Goal: Information Seeking & Learning: Learn about a topic

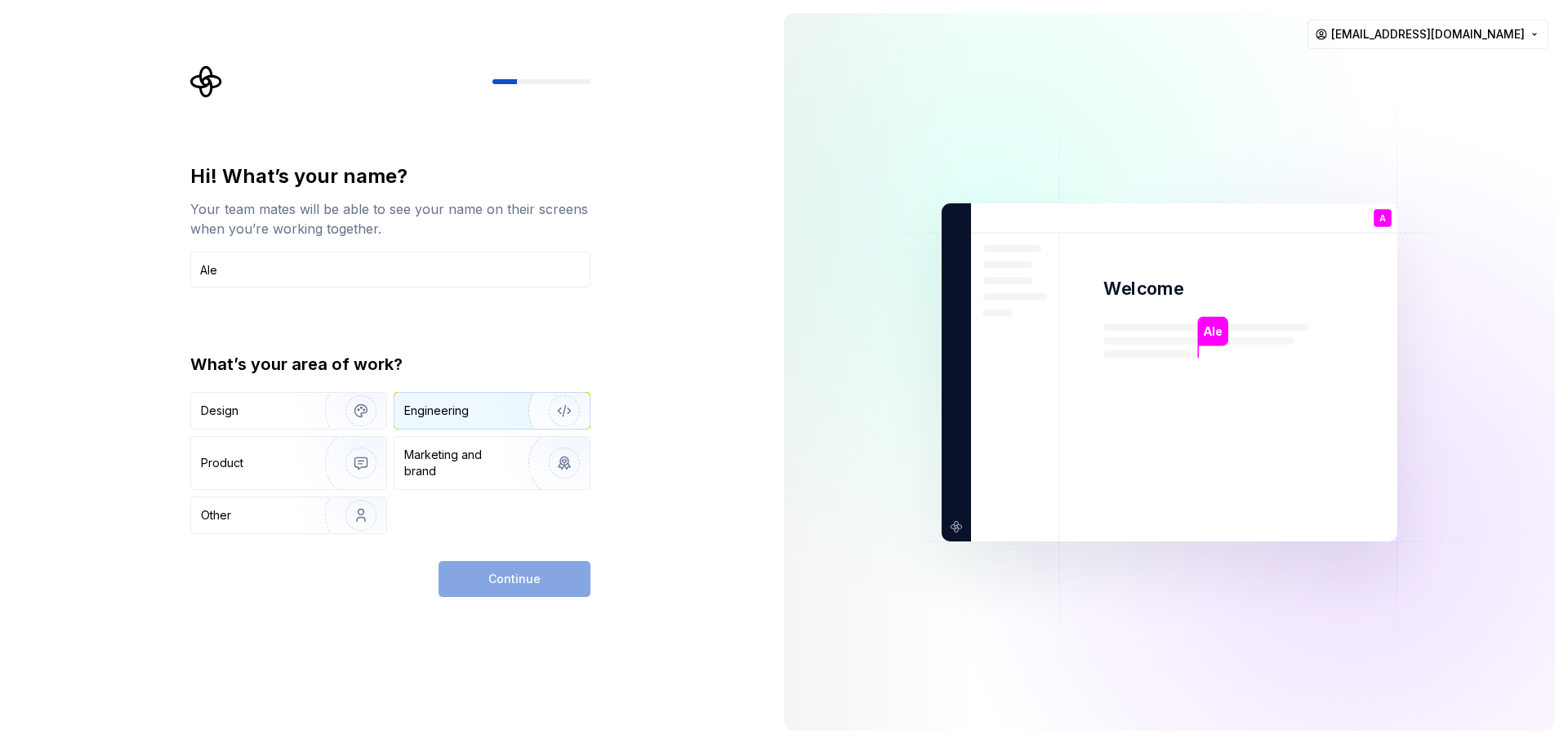
type input "Ale"
click at [515, 412] on img "button" at bounding box center [553, 411] width 104 height 109
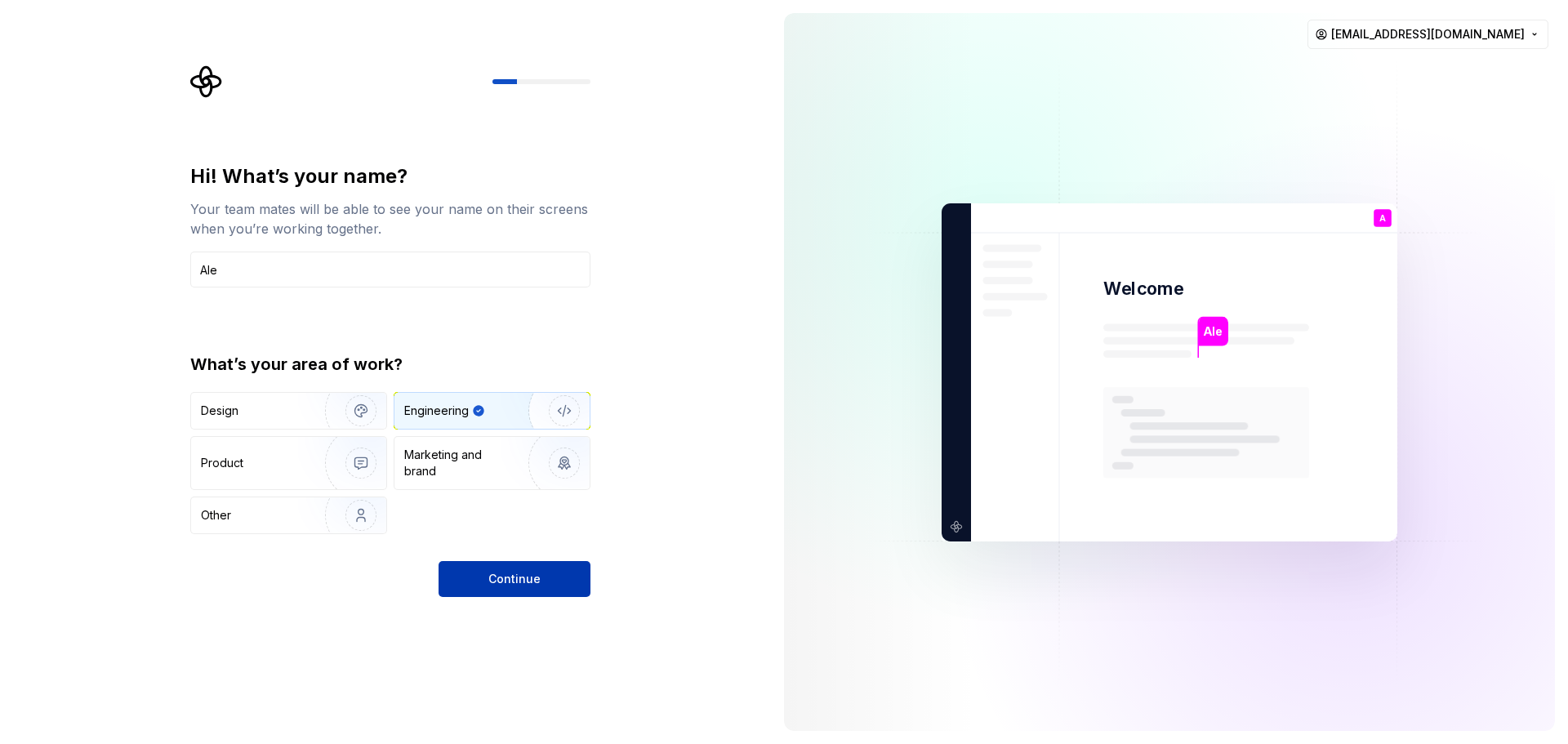
click at [529, 585] on span "Continue" at bounding box center [514, 579] width 53 height 16
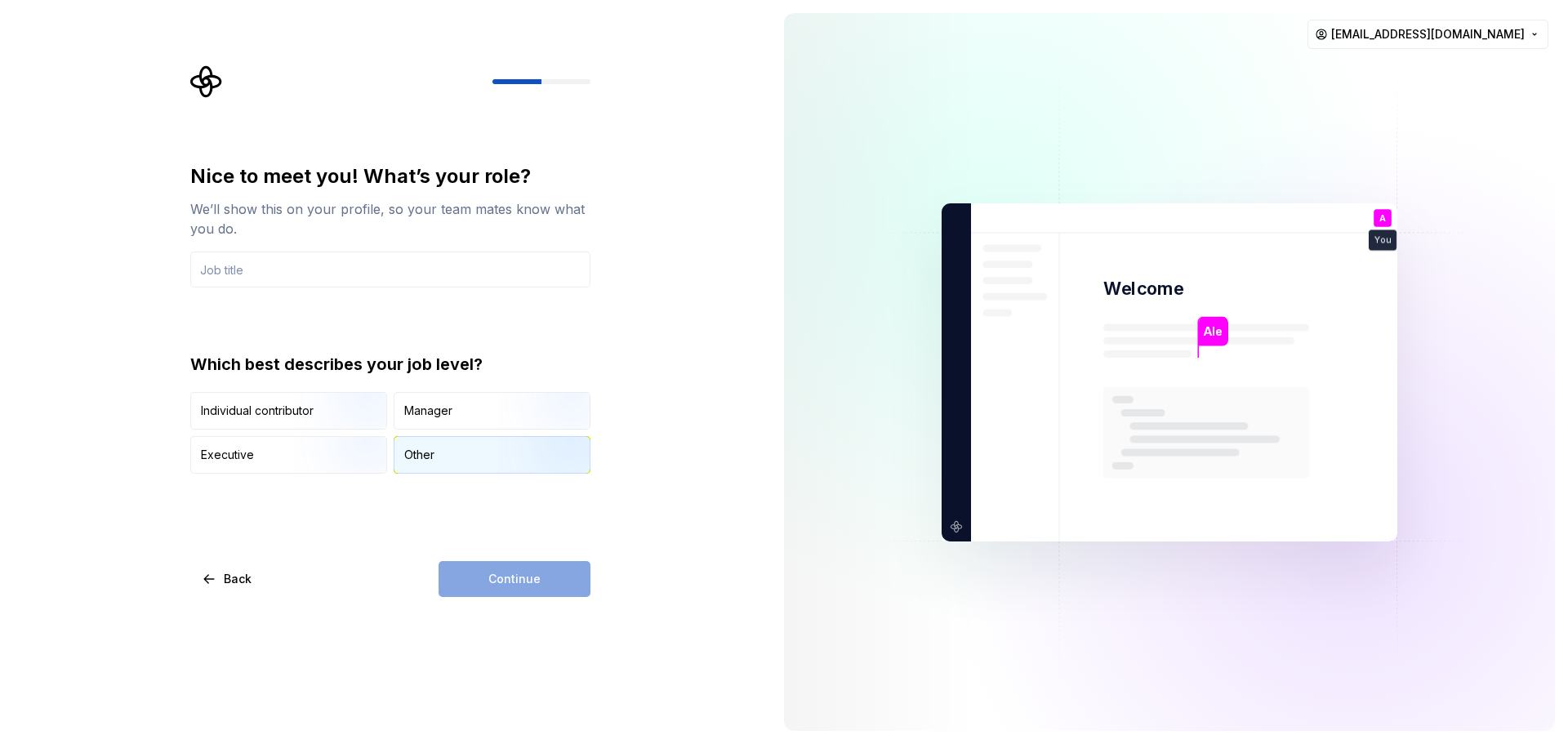
click at [448, 455] on div "Other" at bounding box center [492, 456] width 195 height 36
click at [540, 584] on div "Continue" at bounding box center [514, 580] width 152 height 36
click at [356, 266] on input "text" at bounding box center [390, 270] width 400 height 36
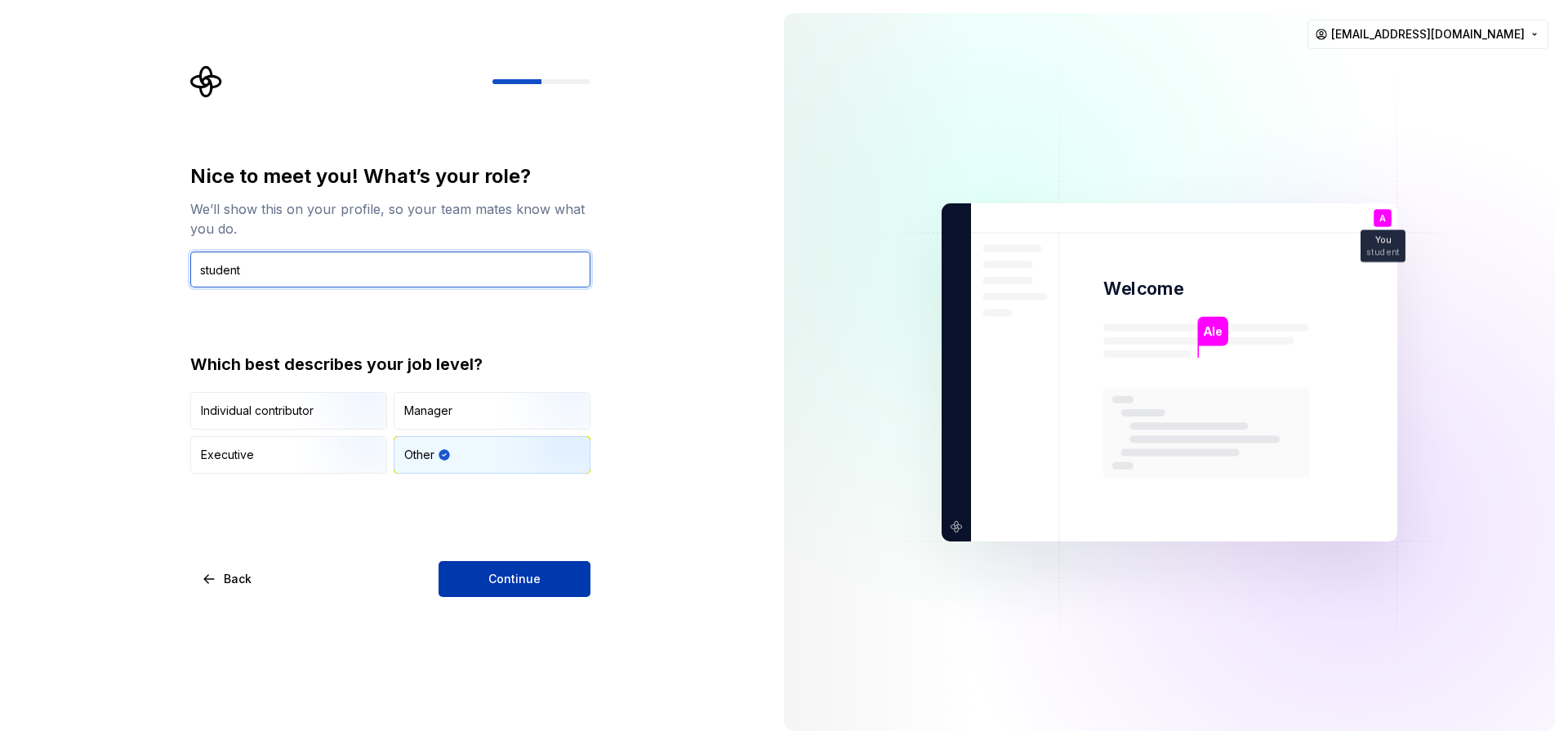
type input "student"
click at [548, 581] on button "Continue" at bounding box center [514, 580] width 152 height 36
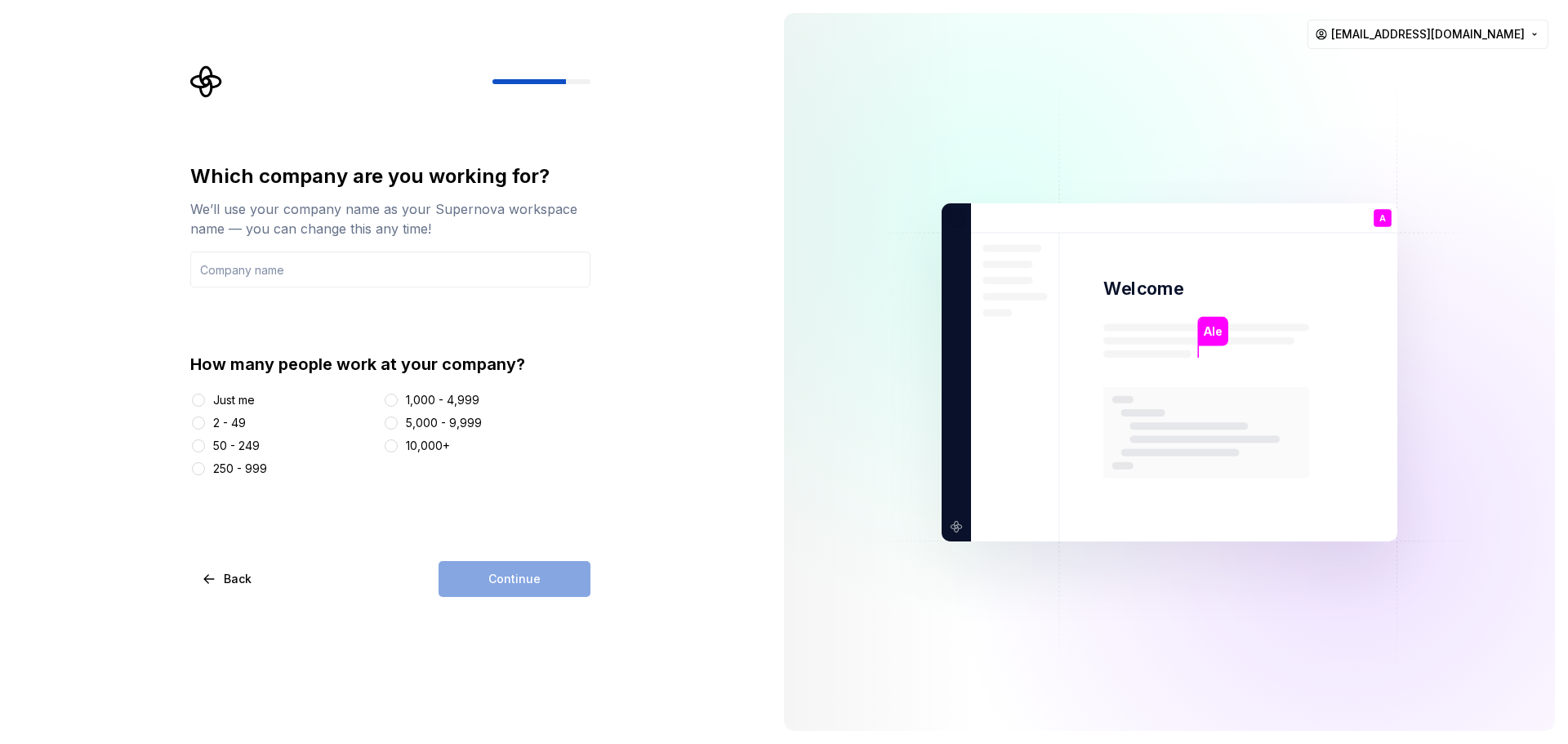
click at [212, 404] on div "Just me" at bounding box center [283, 400] width 186 height 16
click at [204, 401] on button "Just me" at bounding box center [198, 400] width 13 height 13
click at [369, 292] on div "Which company are you working for? We’ll use your company name as your Supernov…" at bounding box center [390, 320] width 400 height 313
click at [381, 263] on input "text" at bounding box center [390, 270] width 400 height 36
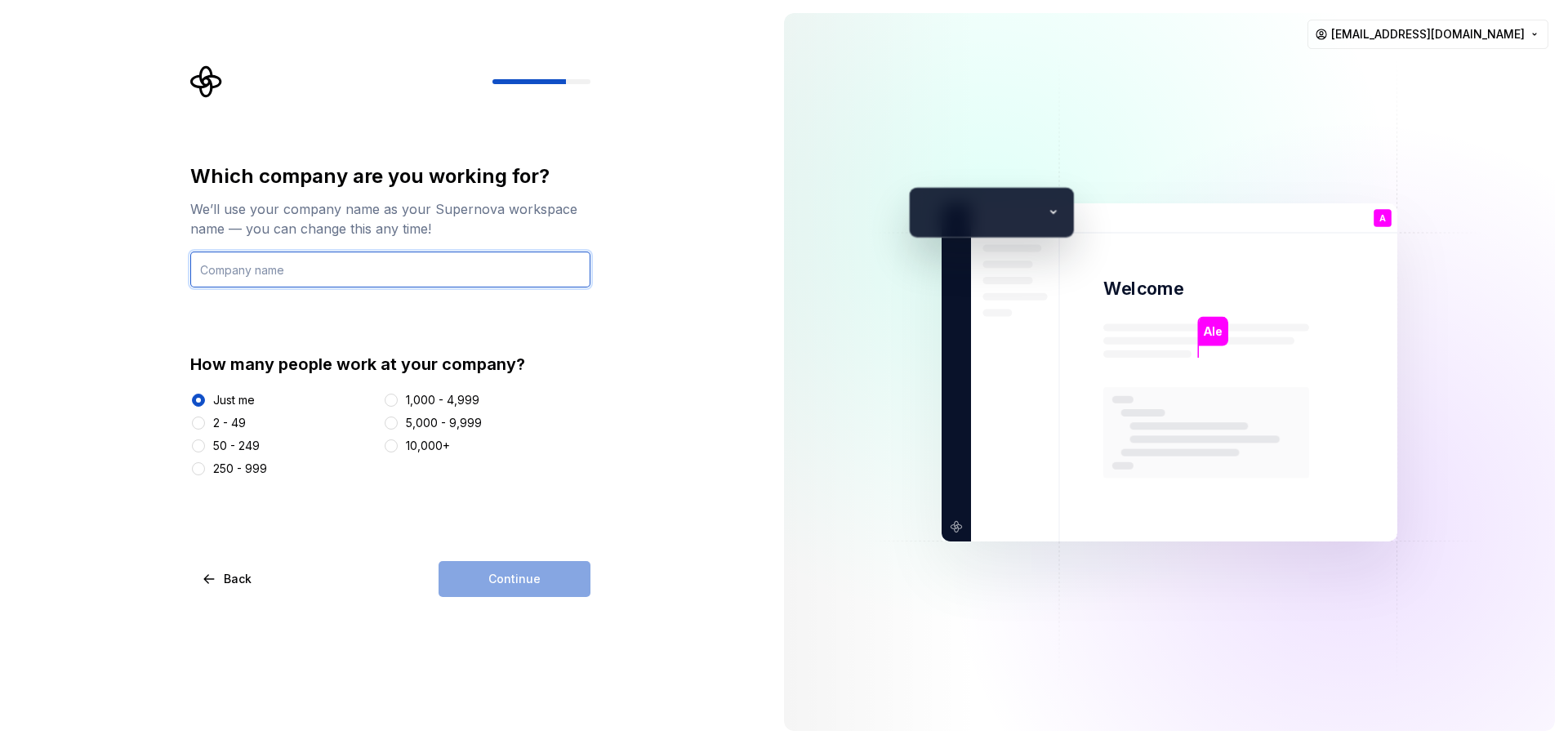
type input "l"
type input "Ale"
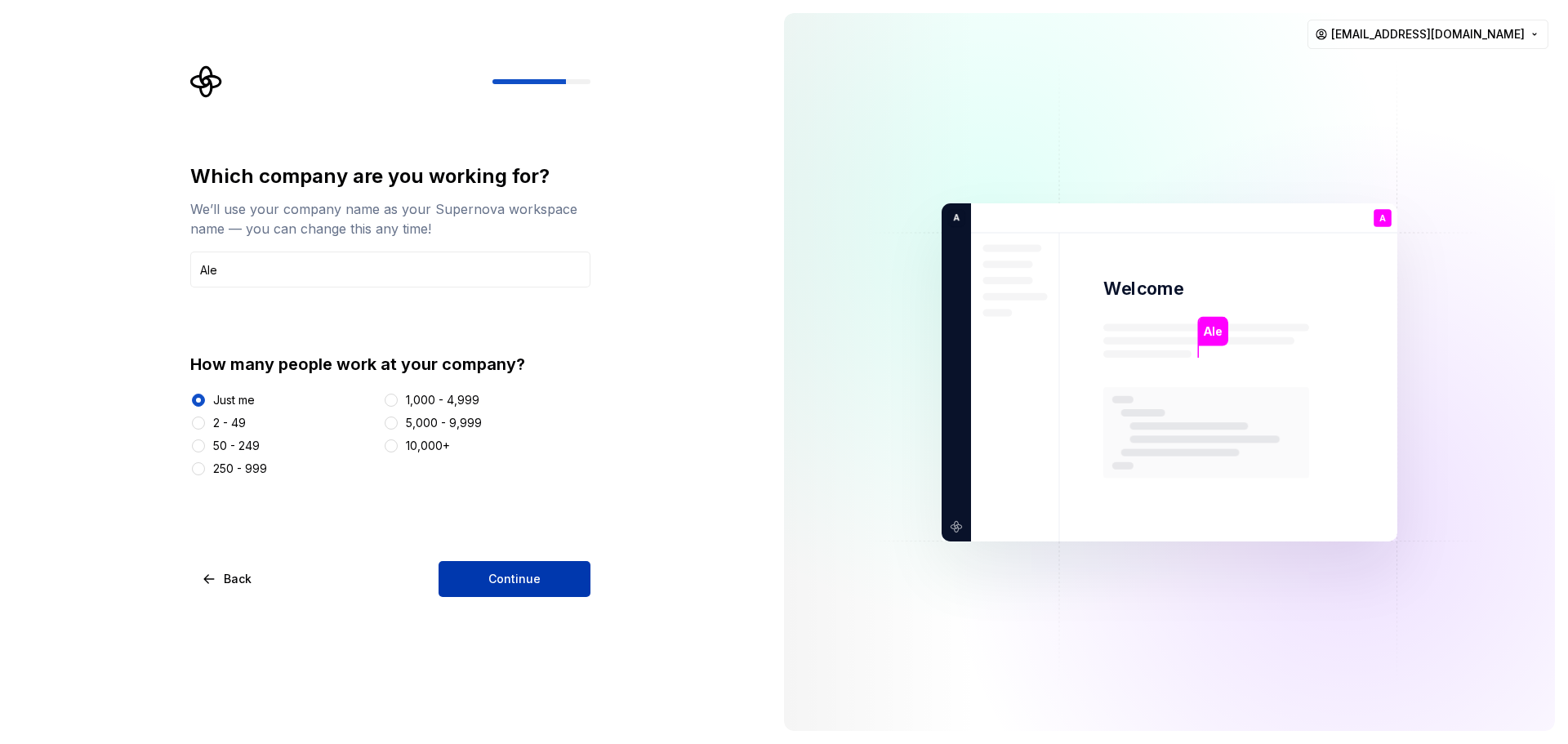
click at [514, 573] on span "Continue" at bounding box center [514, 579] width 53 height 16
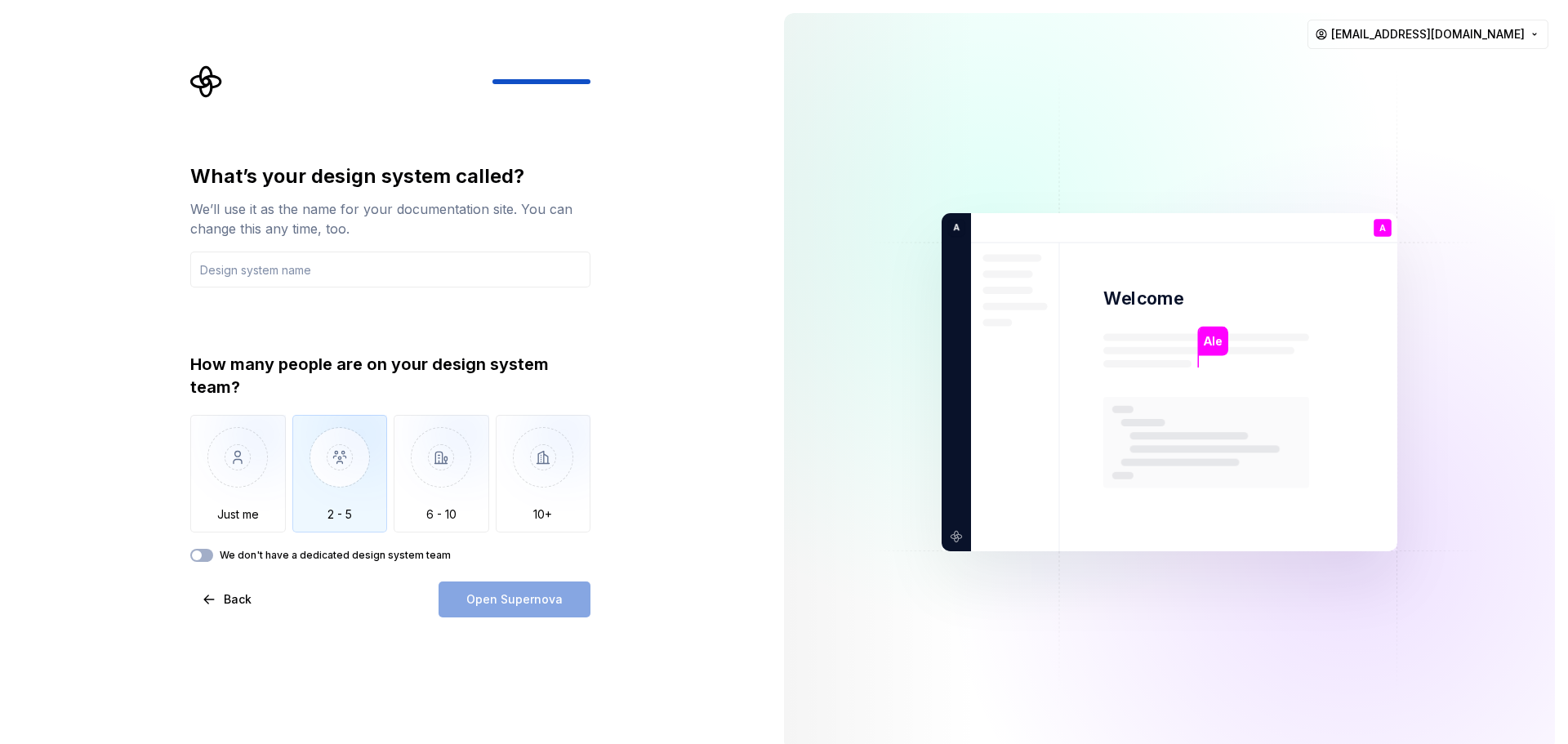
click at [309, 467] on img "button" at bounding box center [340, 469] width 96 height 109
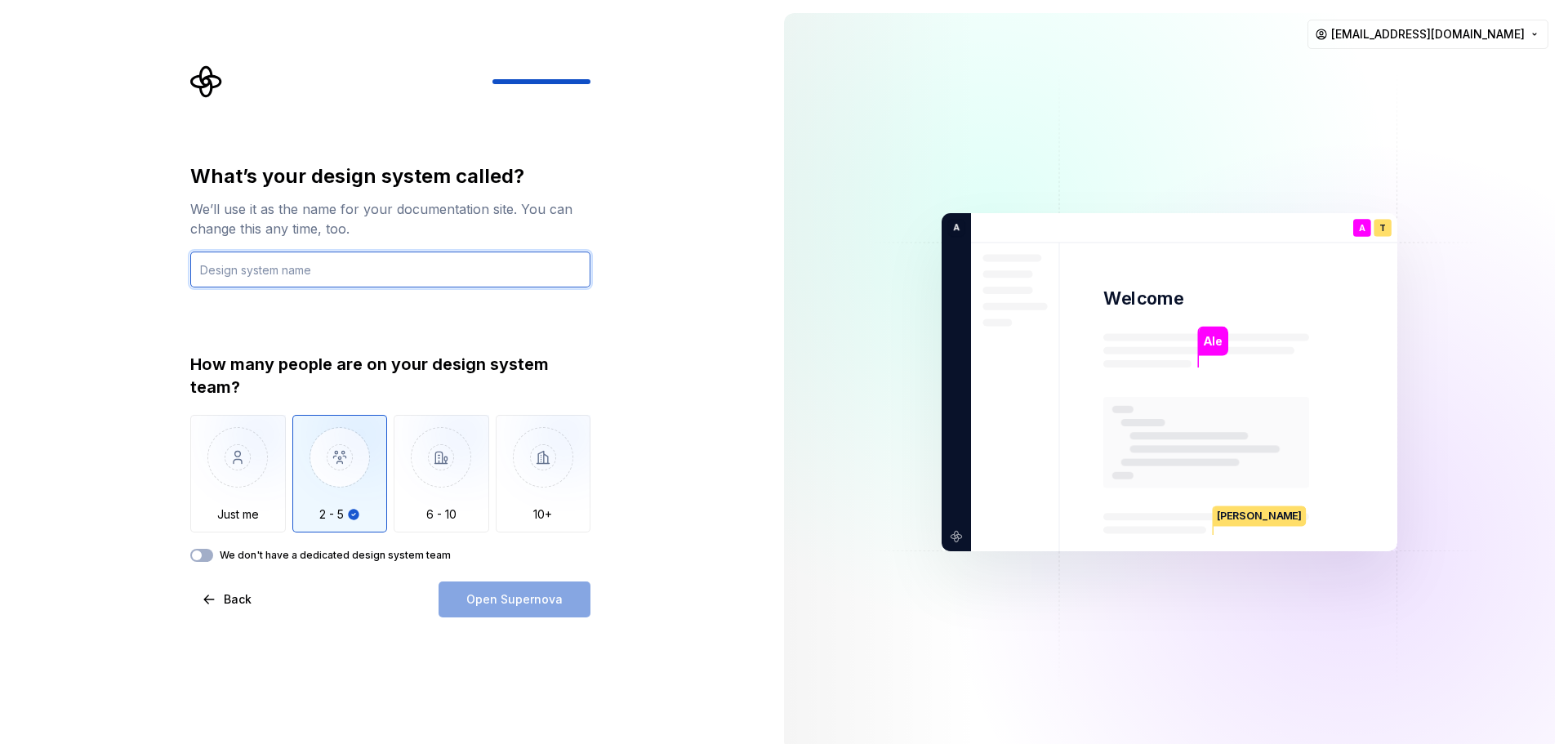
click at [331, 271] on input "text" at bounding box center [390, 270] width 400 height 36
type input "Foodthly - frontend"
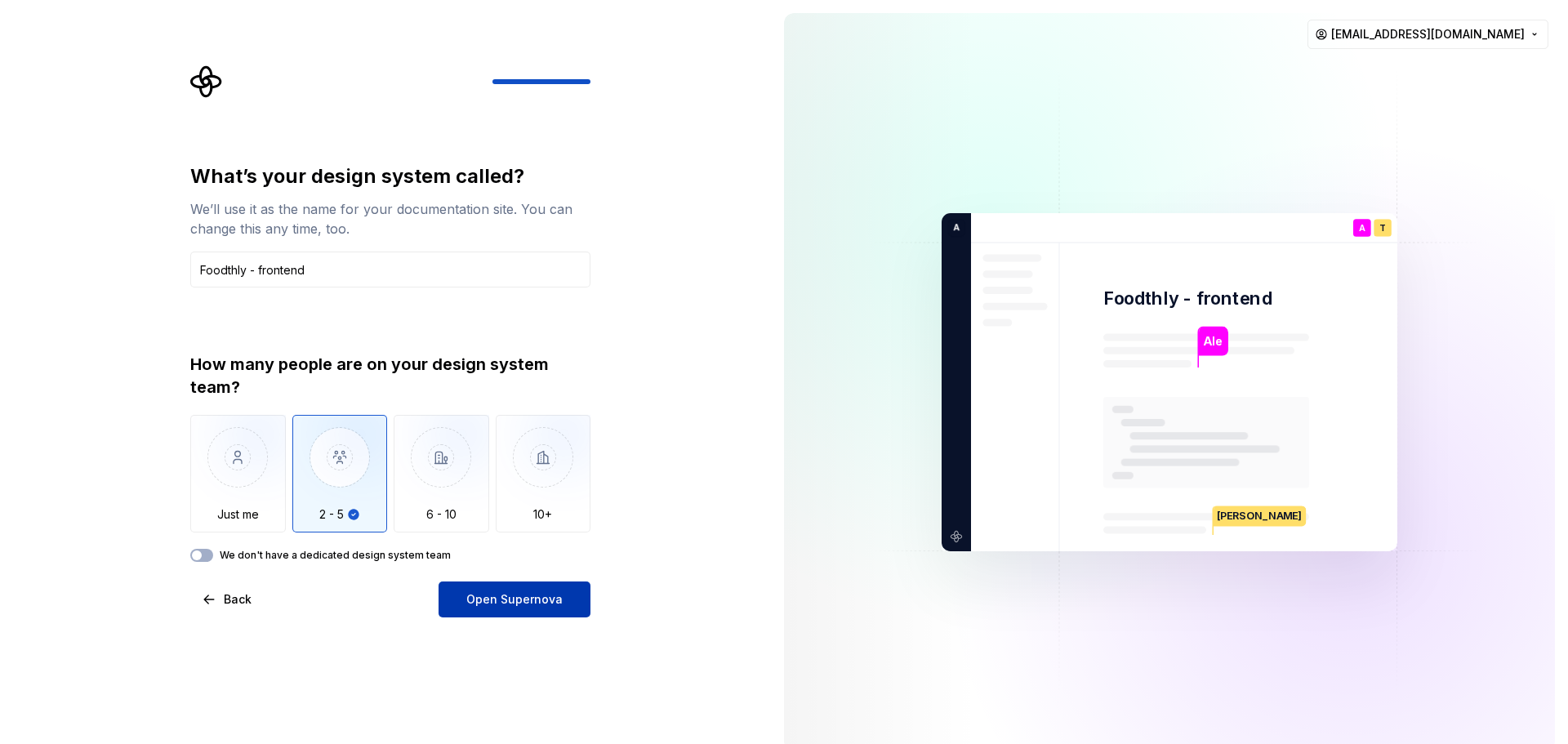
click at [525, 591] on button "Open Supernova" at bounding box center [514, 599] width 152 height 36
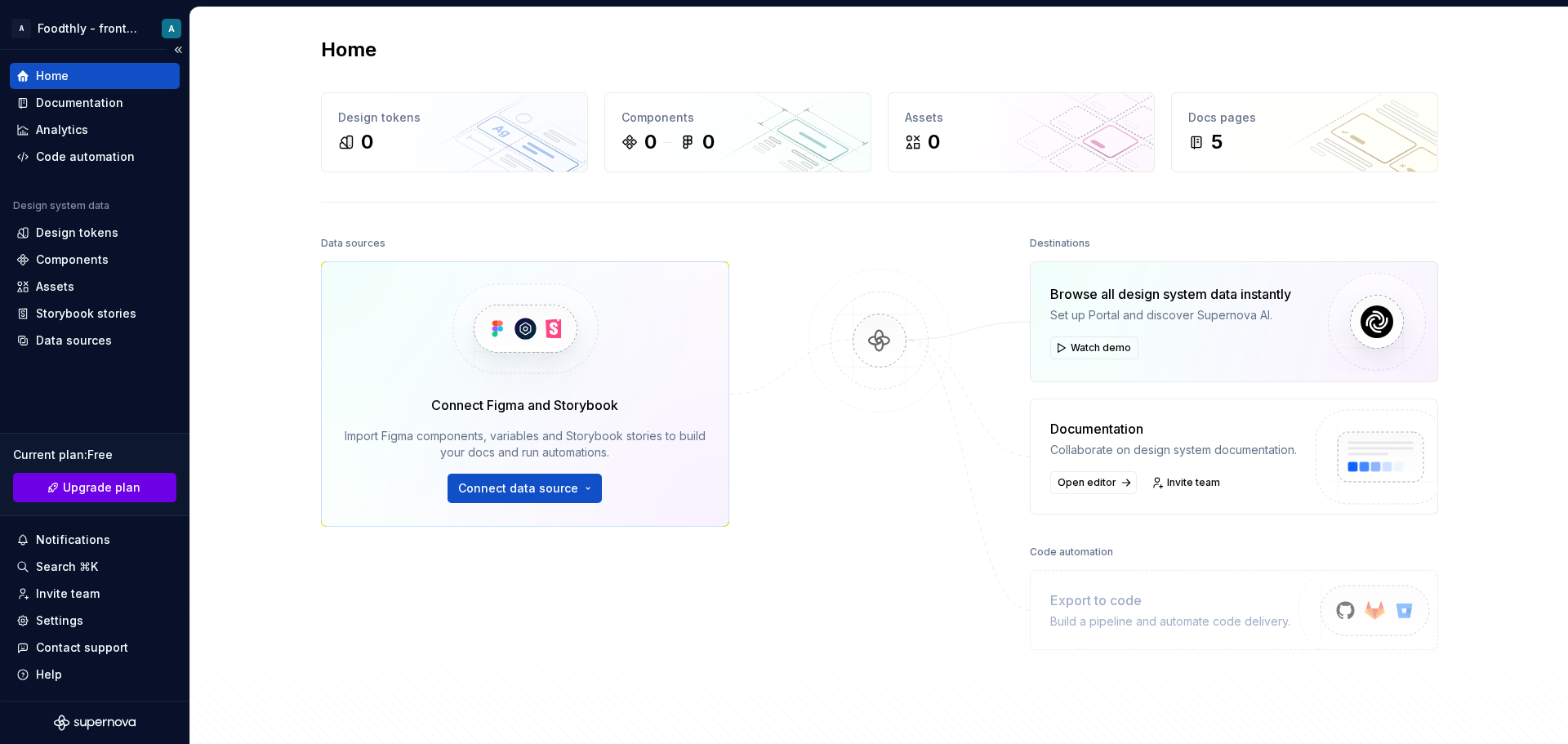
click at [133, 485] on span "Upgrade plan" at bounding box center [102, 487] width 77 height 16
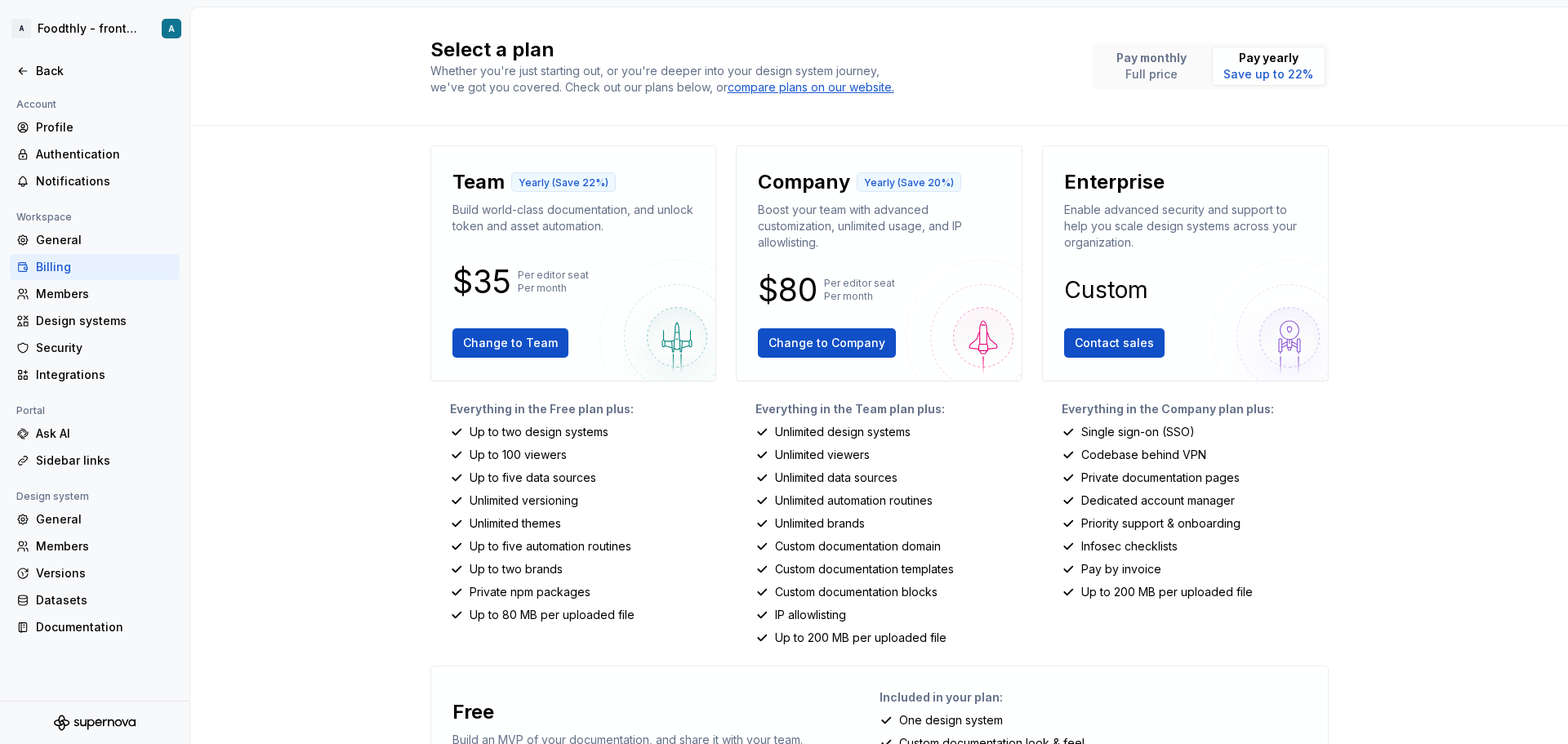
click at [9, 72] on div "Back" at bounding box center [95, 71] width 189 height 26
click at [22, 67] on icon at bounding box center [22, 71] width 13 height 13
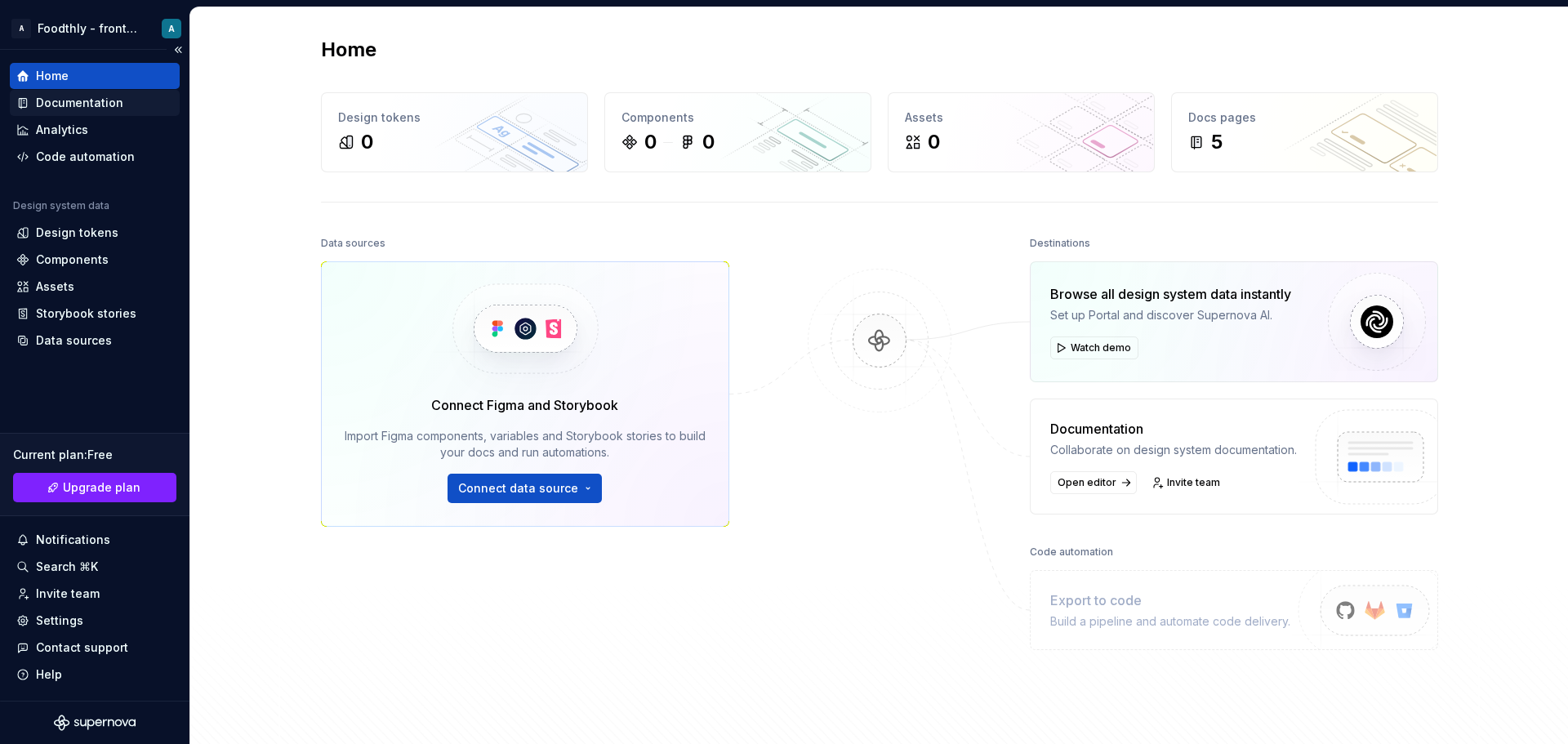
click at [83, 108] on div "Documentation" at bounding box center [80, 102] width 88 height 16
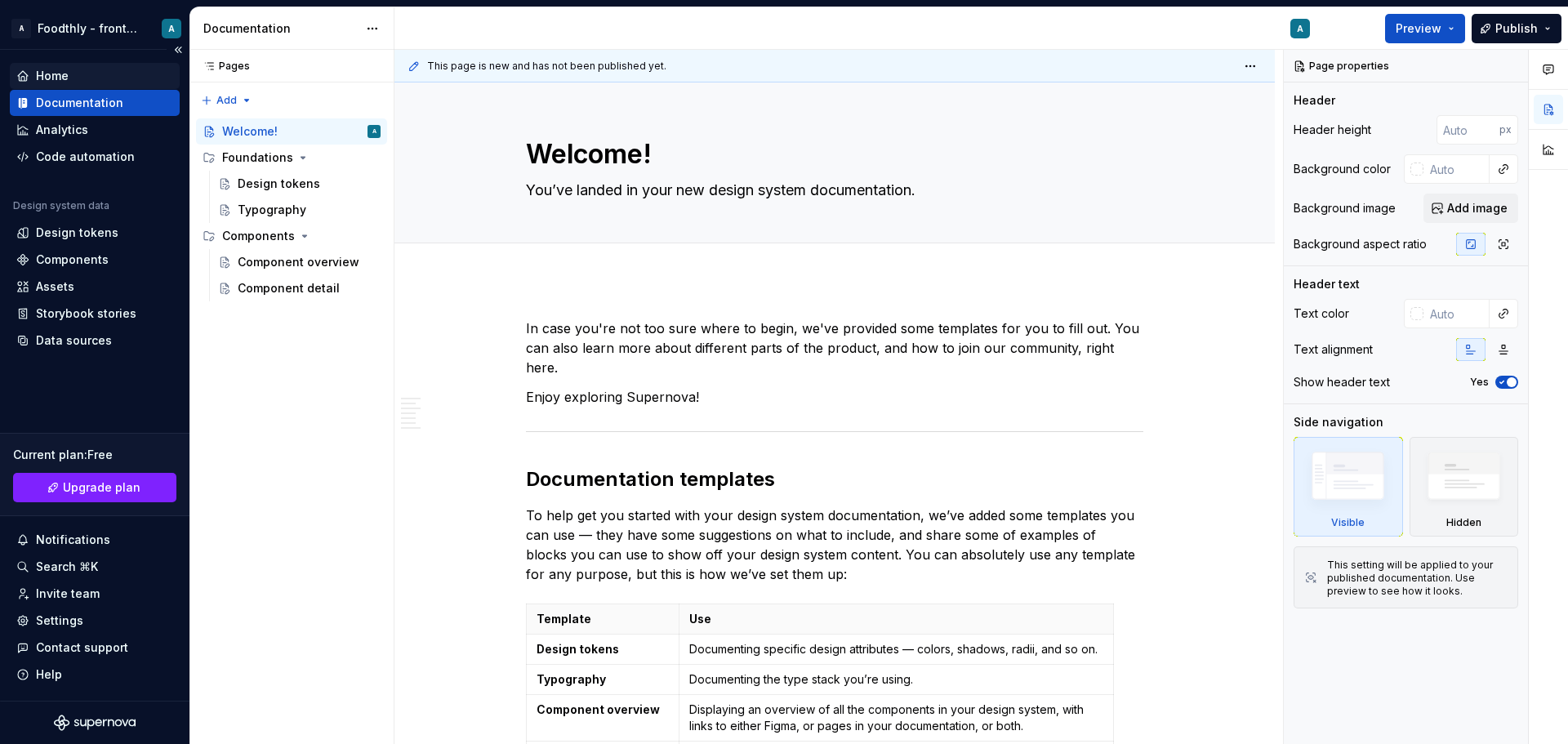
click at [77, 82] on div "Home" at bounding box center [95, 76] width 157 height 16
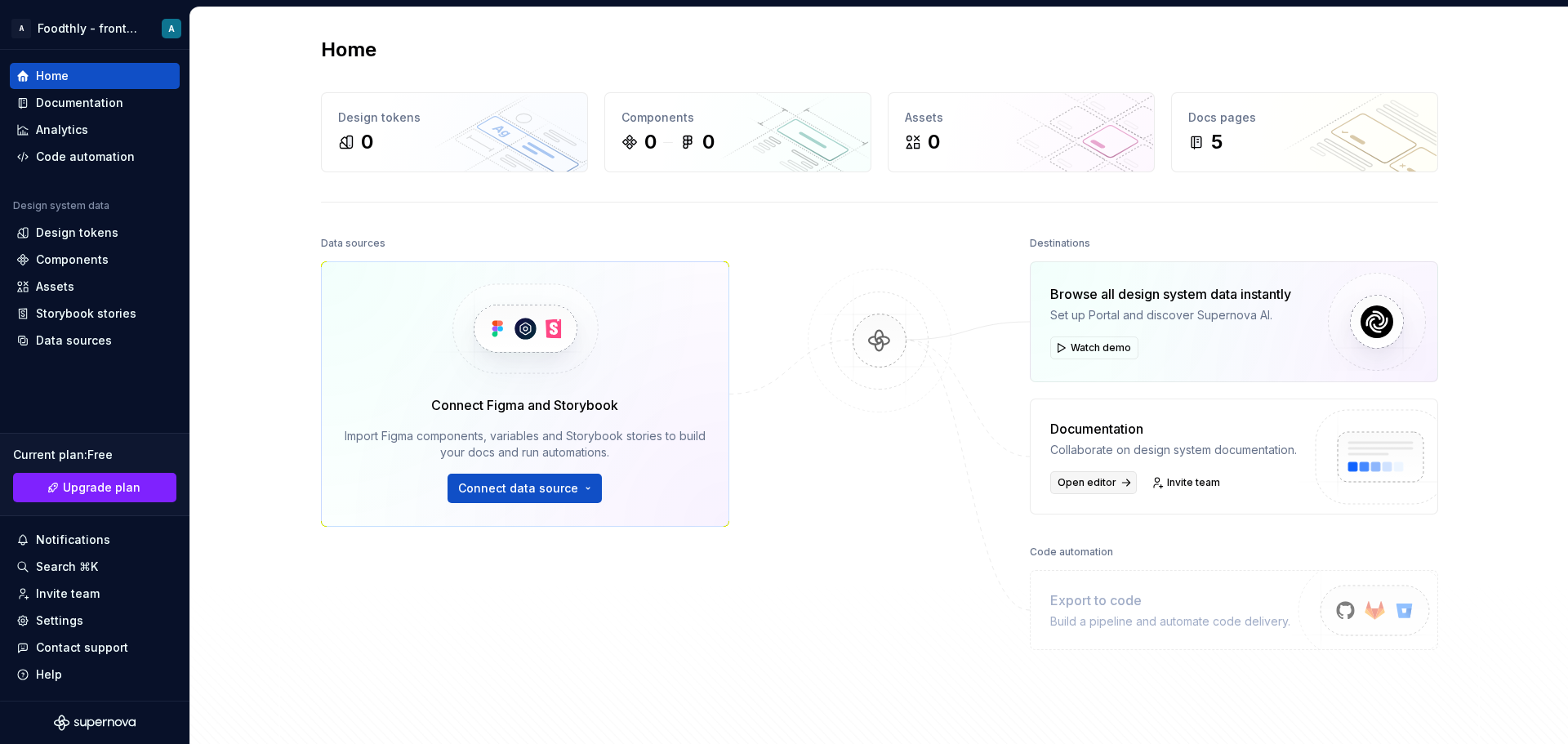
click at [1090, 487] on span "Open editor" at bounding box center [1088, 482] width 59 height 13
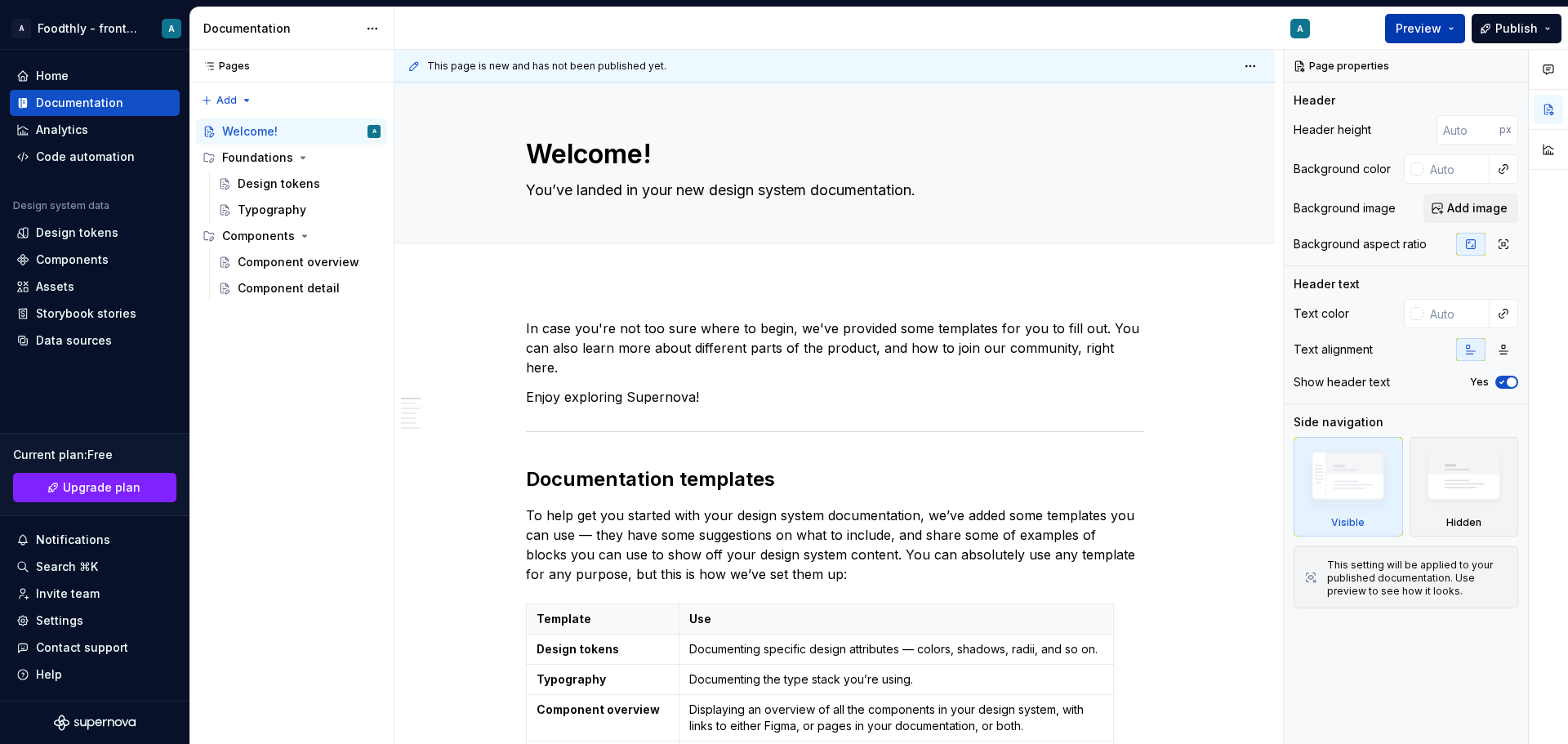
click at [1427, 23] on span "Preview" at bounding box center [1418, 28] width 46 height 16
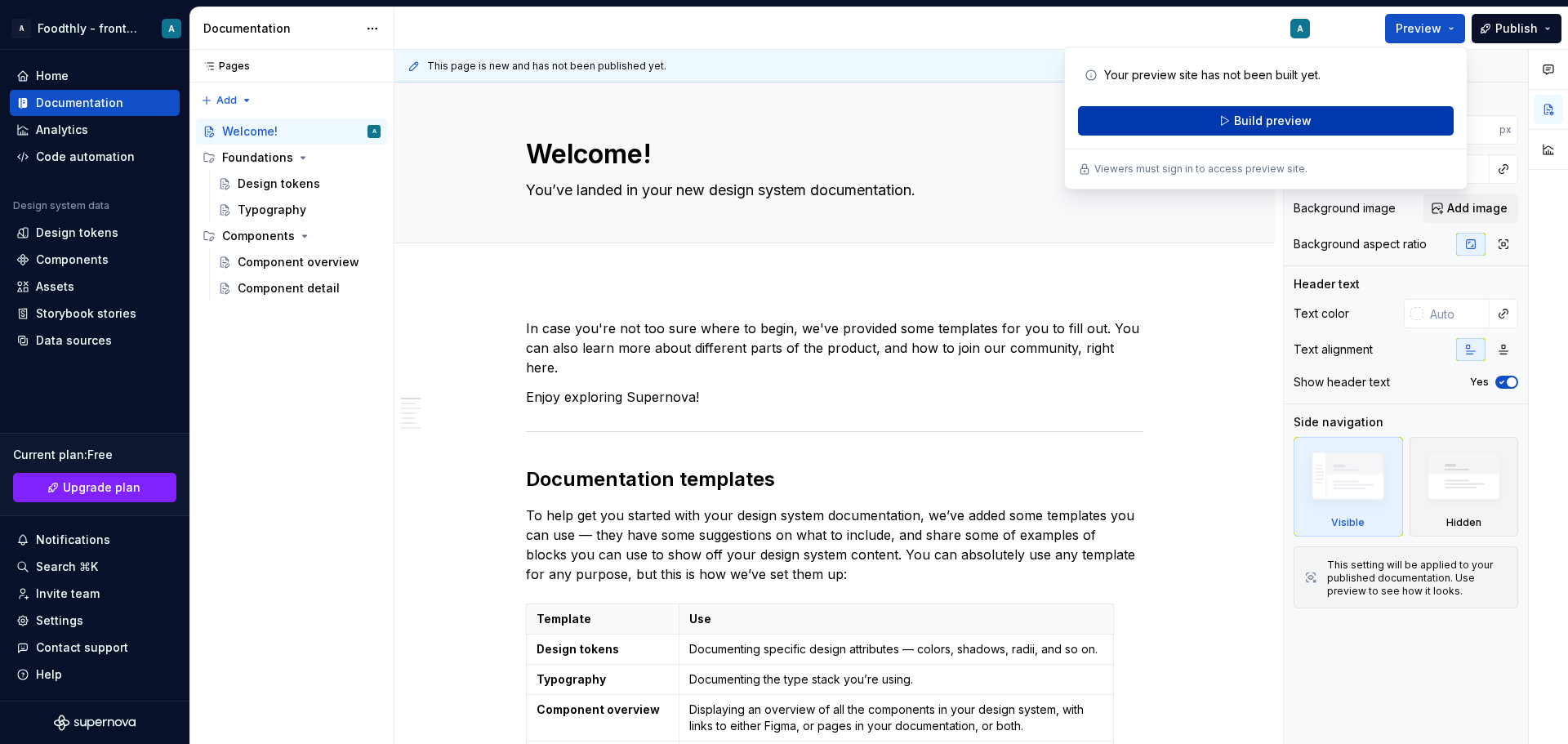
click at [1326, 126] on button "Build preview" at bounding box center [1266, 121] width 375 height 29
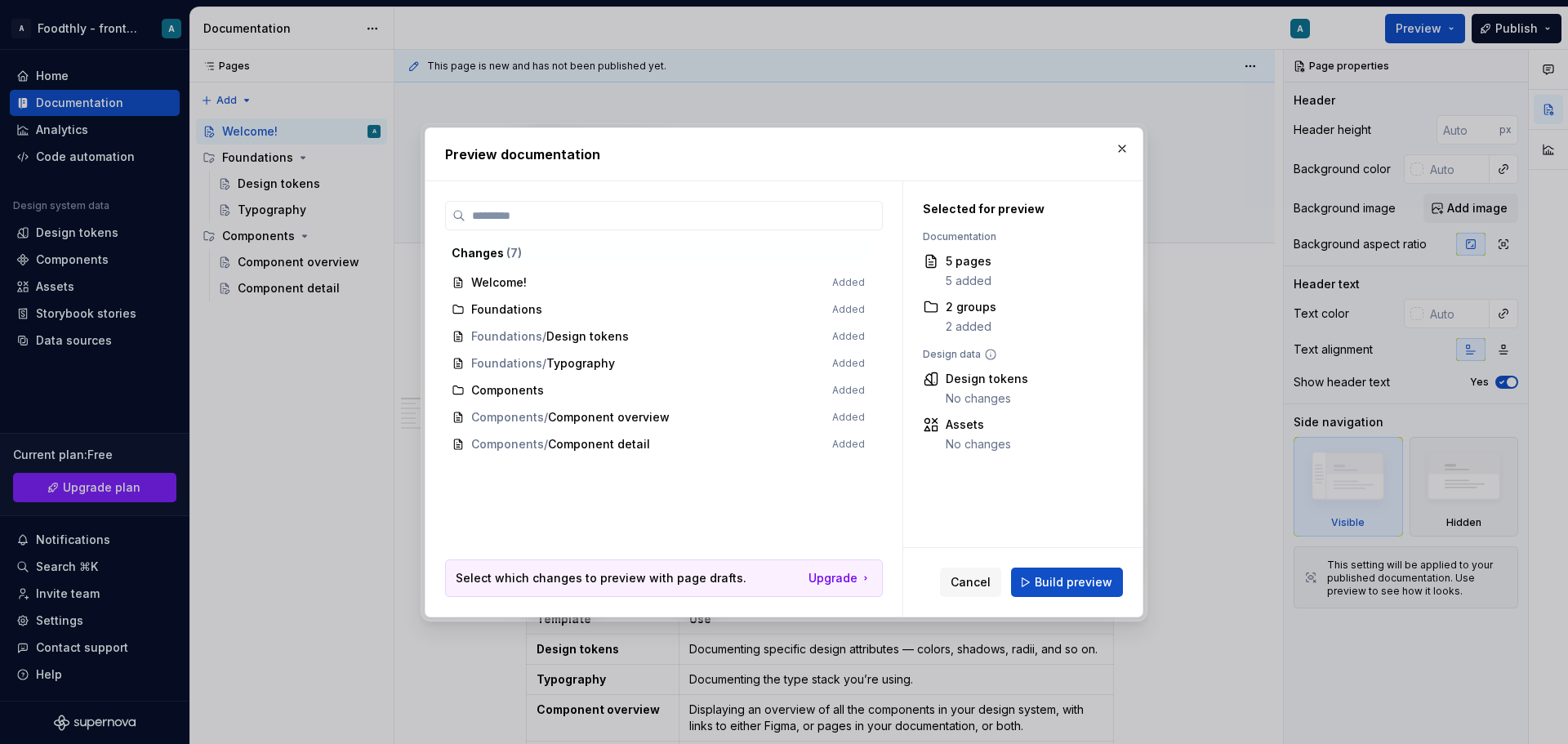
drag, startPoint x: 820, startPoint y: 152, endPoint x: 766, endPoint y: 149, distance: 54.1
click at [766, 149] on h2 "Preview documentation" at bounding box center [784, 154] width 678 height 20
click at [1058, 583] on span "Build preview" at bounding box center [1074, 582] width 77 height 16
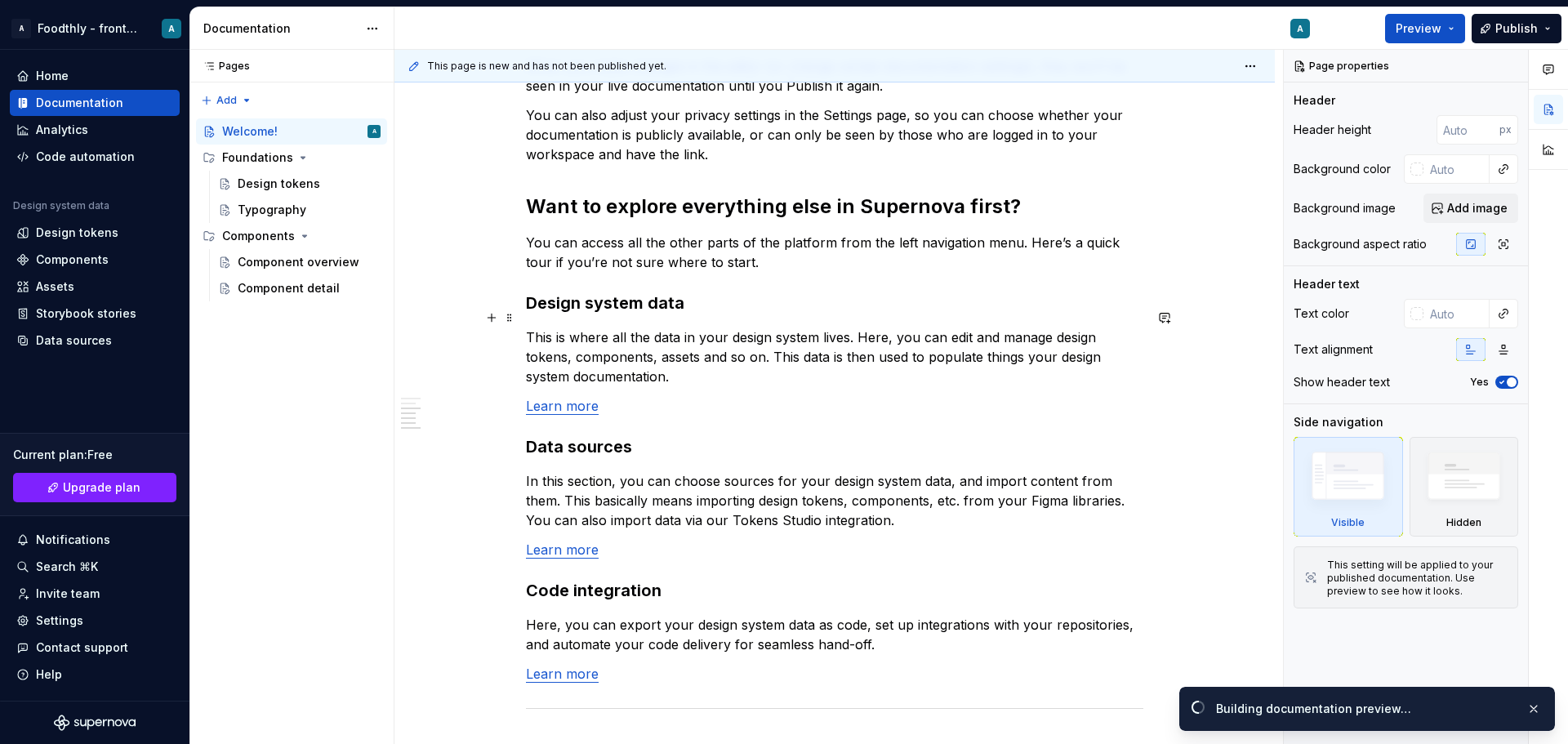
scroll to position [1225, 0]
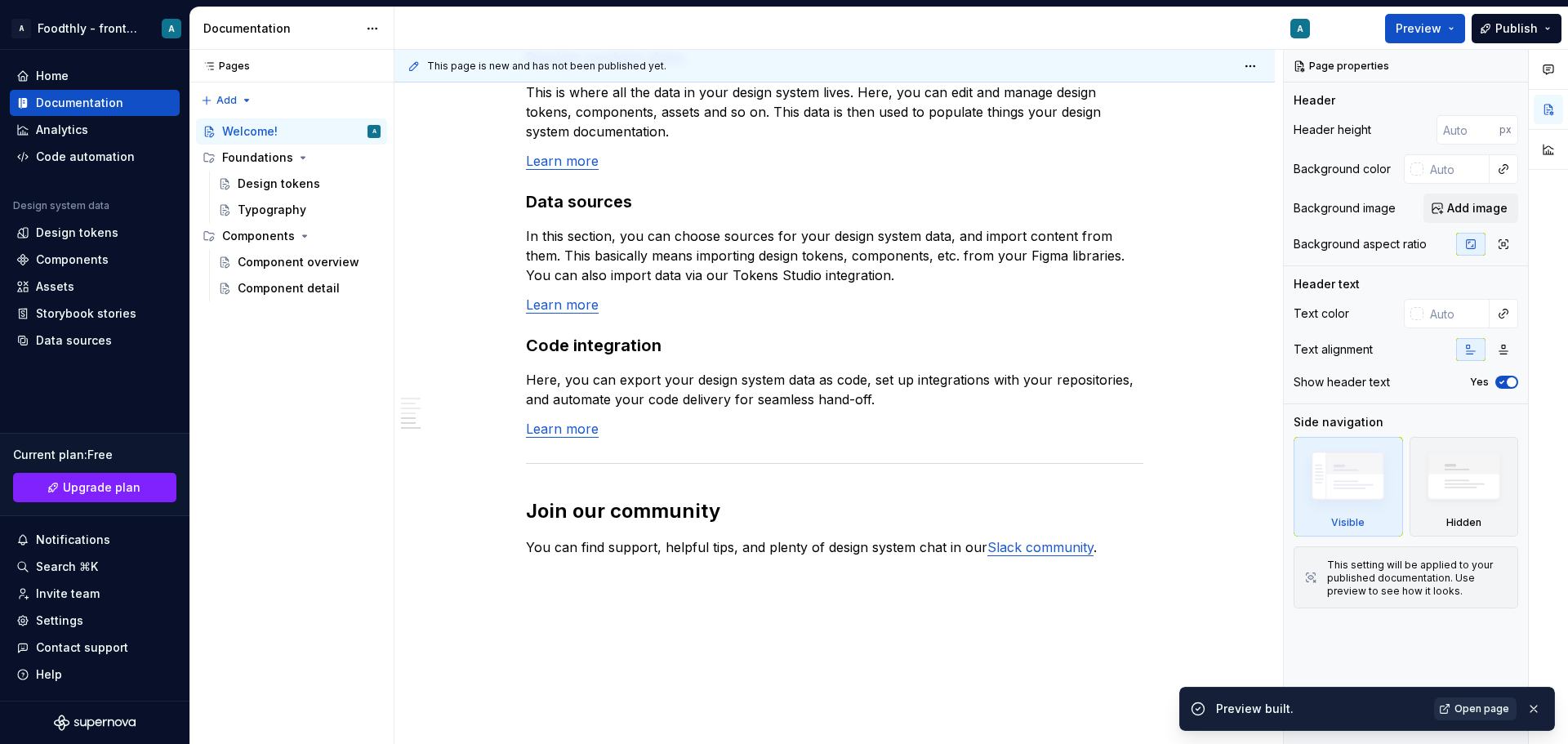
click at [1466, 711] on span "Open page" at bounding box center [1483, 709] width 55 height 13
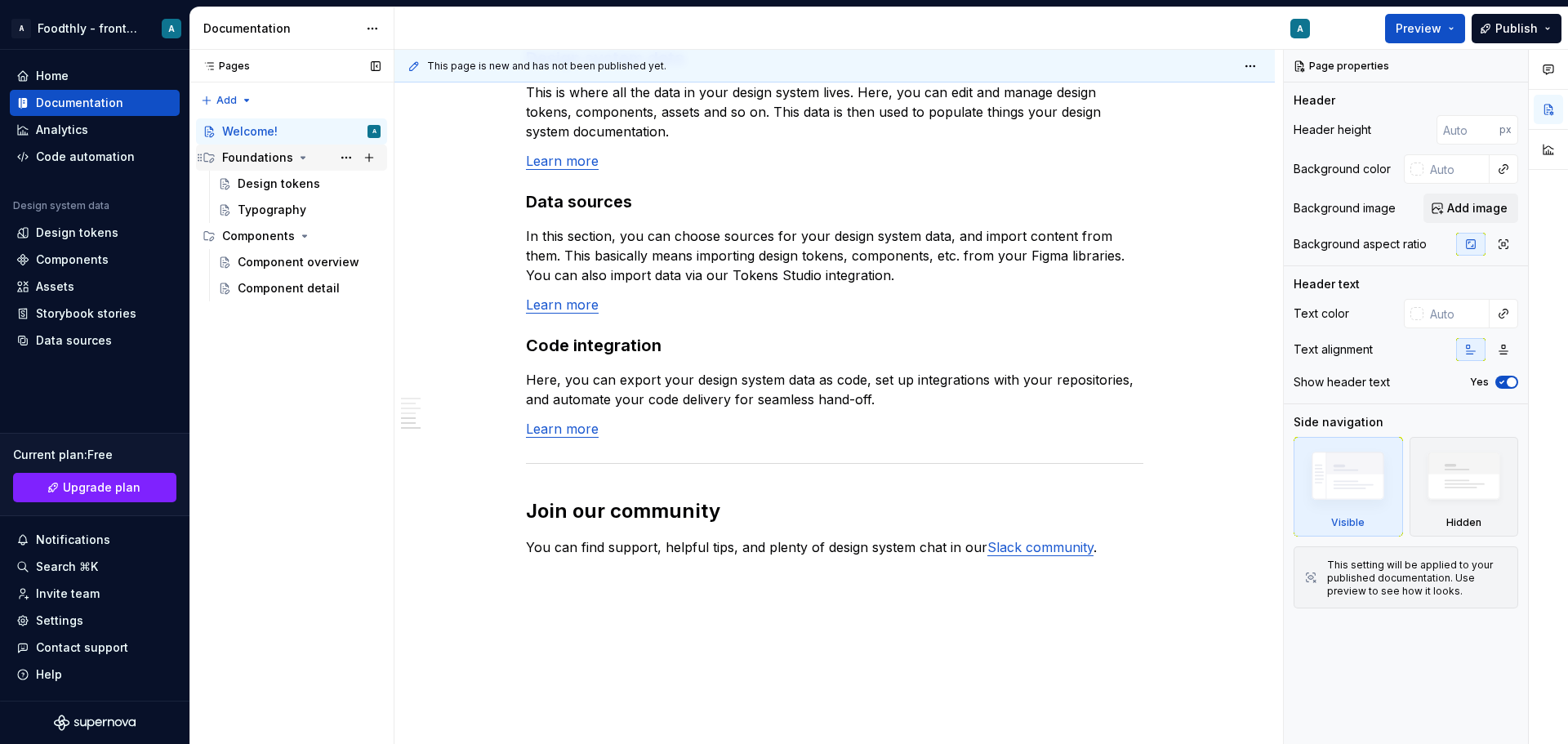
click at [251, 145] on div "Foundations" at bounding box center [292, 158] width 191 height 26
click at [251, 145] on div "Foundations" at bounding box center [292, 158] width 191 height 26
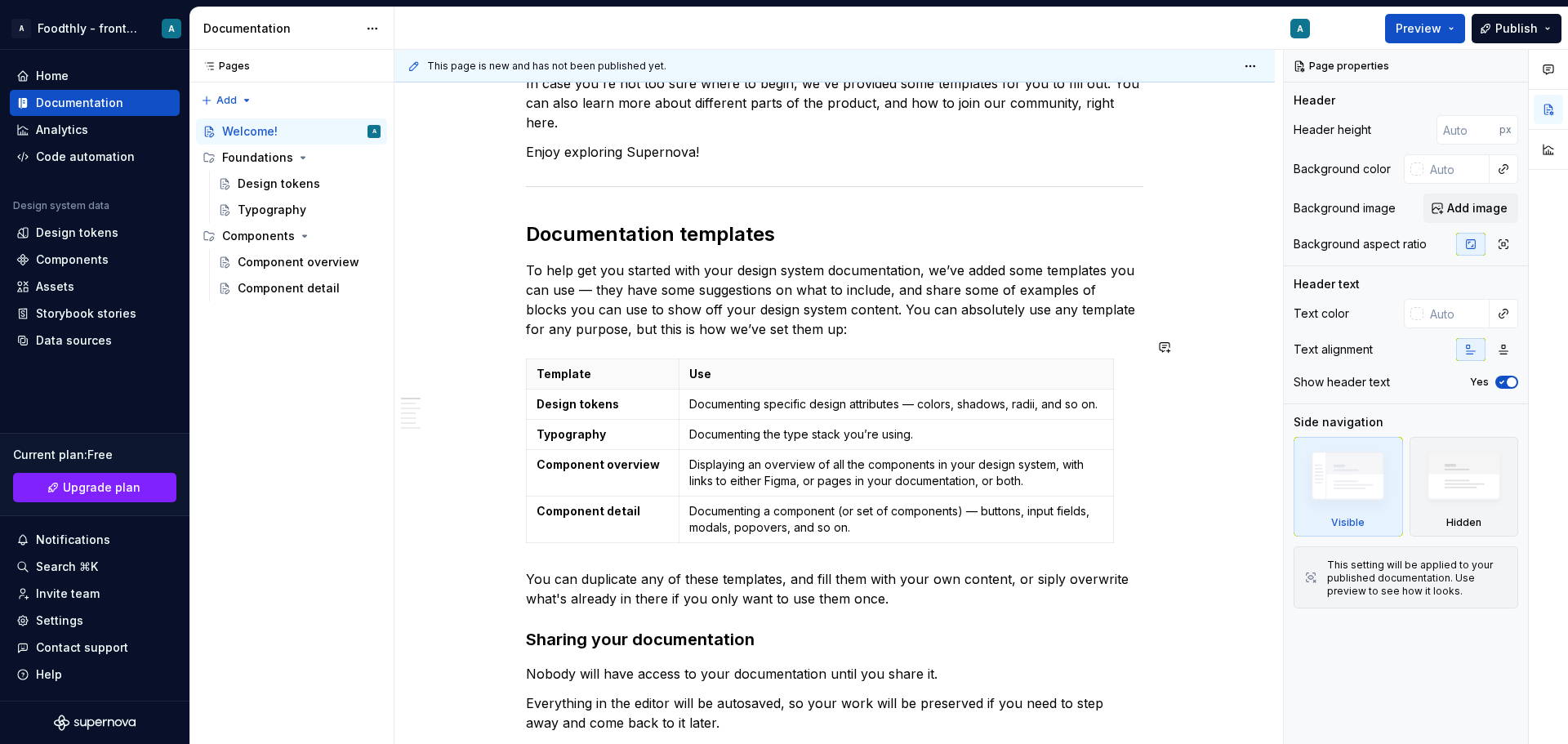
scroll to position [0, 0]
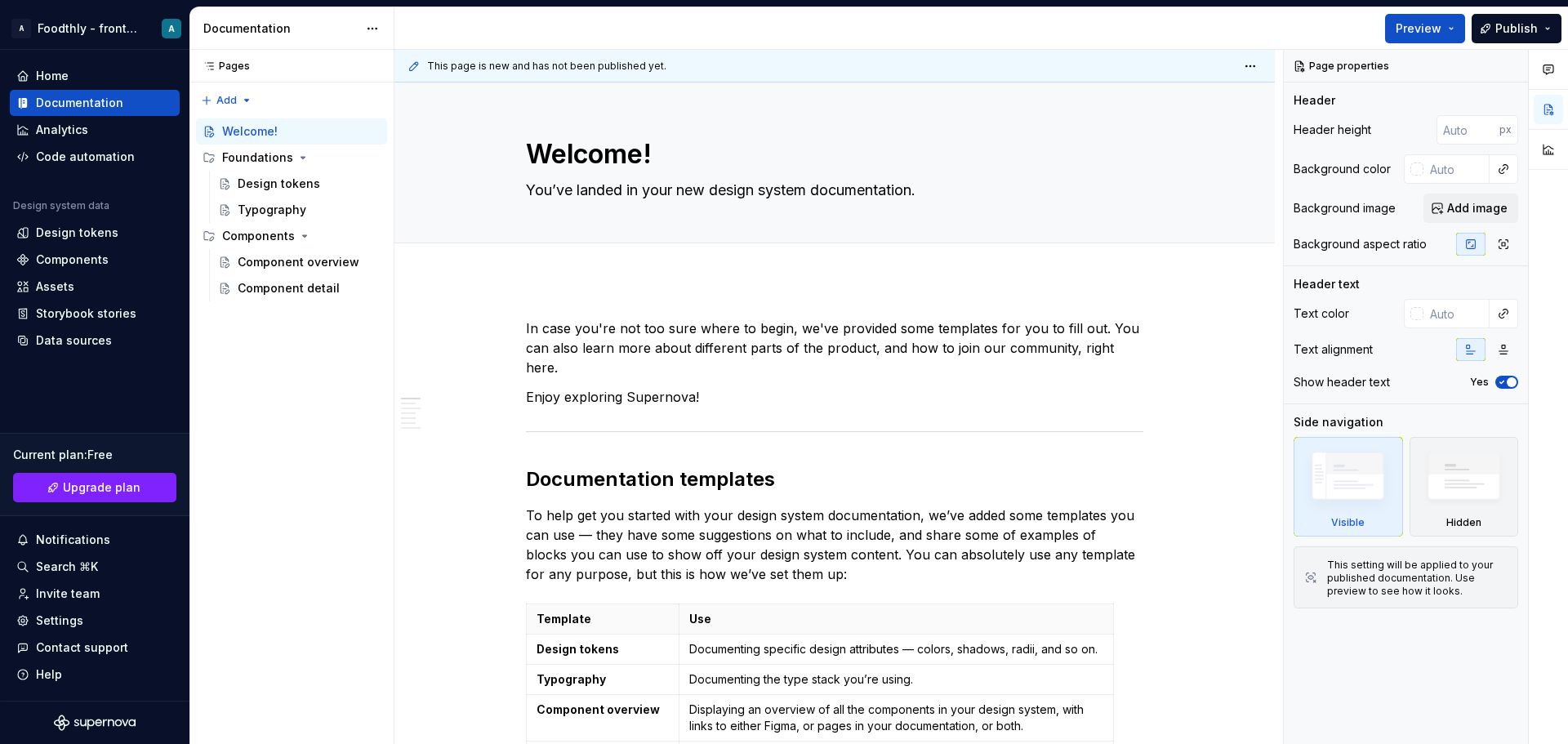
type textarea "*"
